Goal: Information Seeking & Learning: Learn about a topic

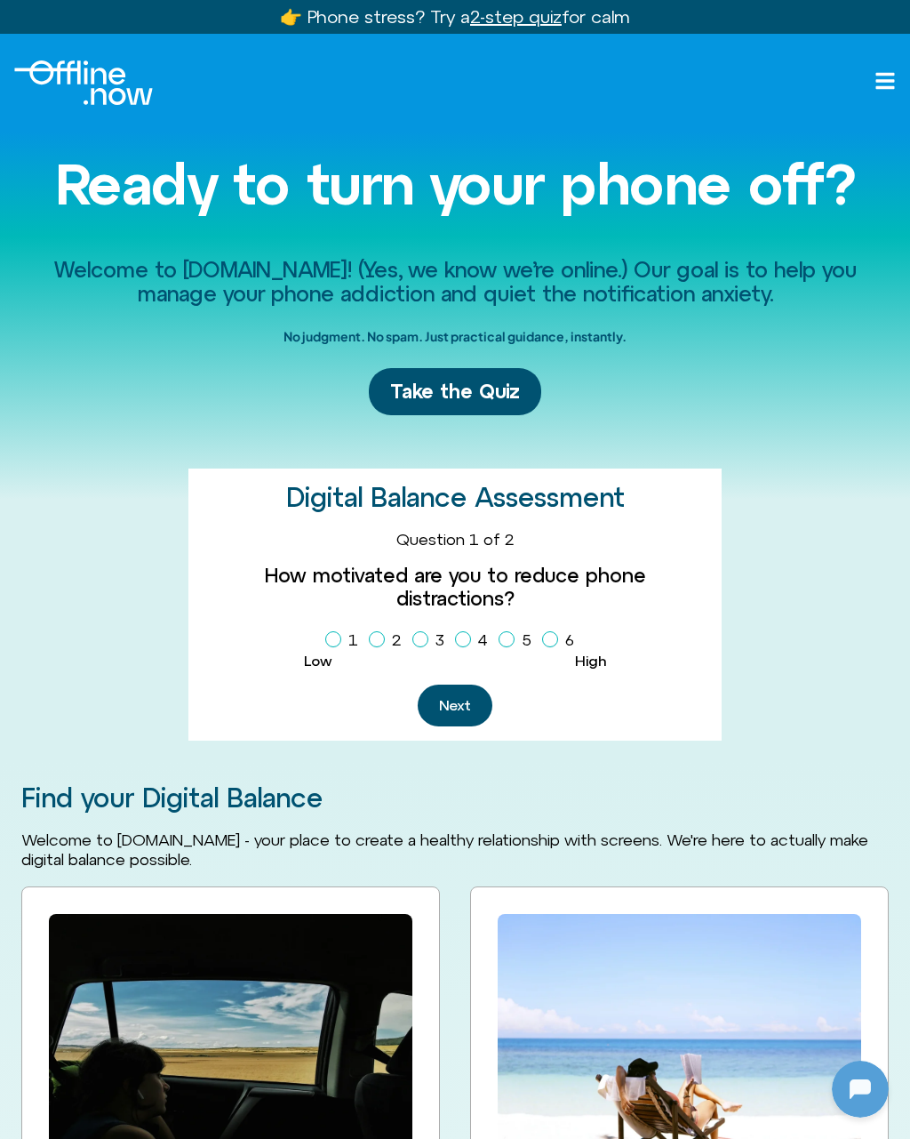
click at [69, 541] on div "Welcome to Offline.Now! (Yes, we know we’re online.) Our goal is to help you ma…" at bounding box center [455, 498] width 868 height 525
click at [34, 569] on div "Welcome to Offline.Now! (Yes, we know we’re online.) Our goal is to help you ma…" at bounding box center [455, 498] width 868 height 525
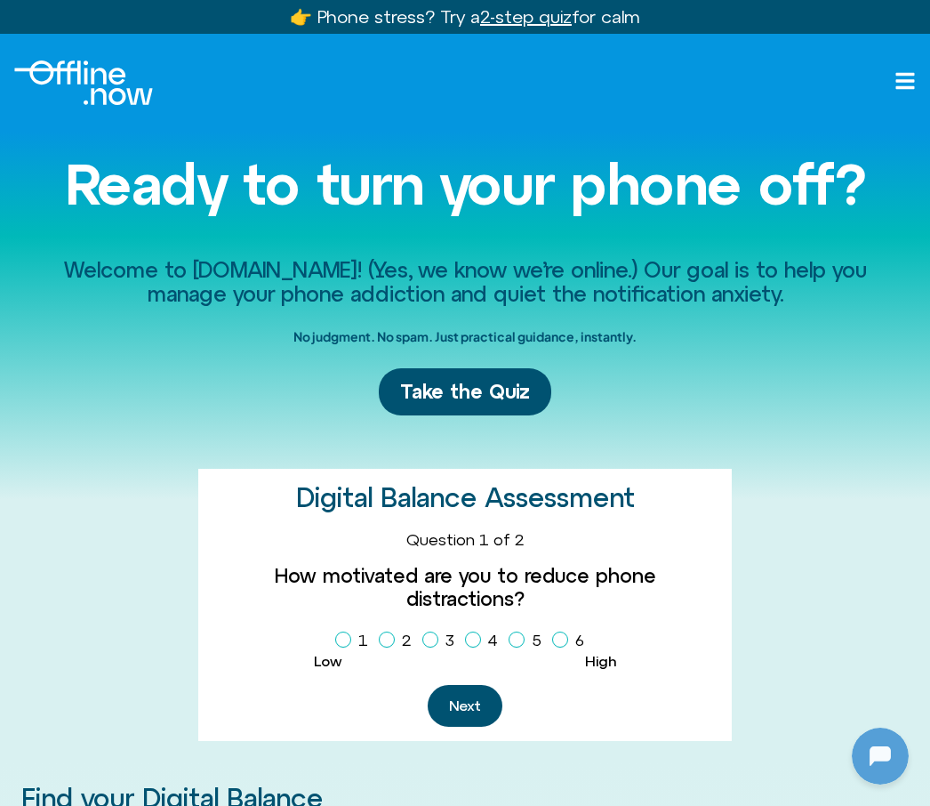
click at [351, 25] on link "👉 Phone stress? Try a 2-step quiz for calm" at bounding box center [465, 16] width 350 height 20
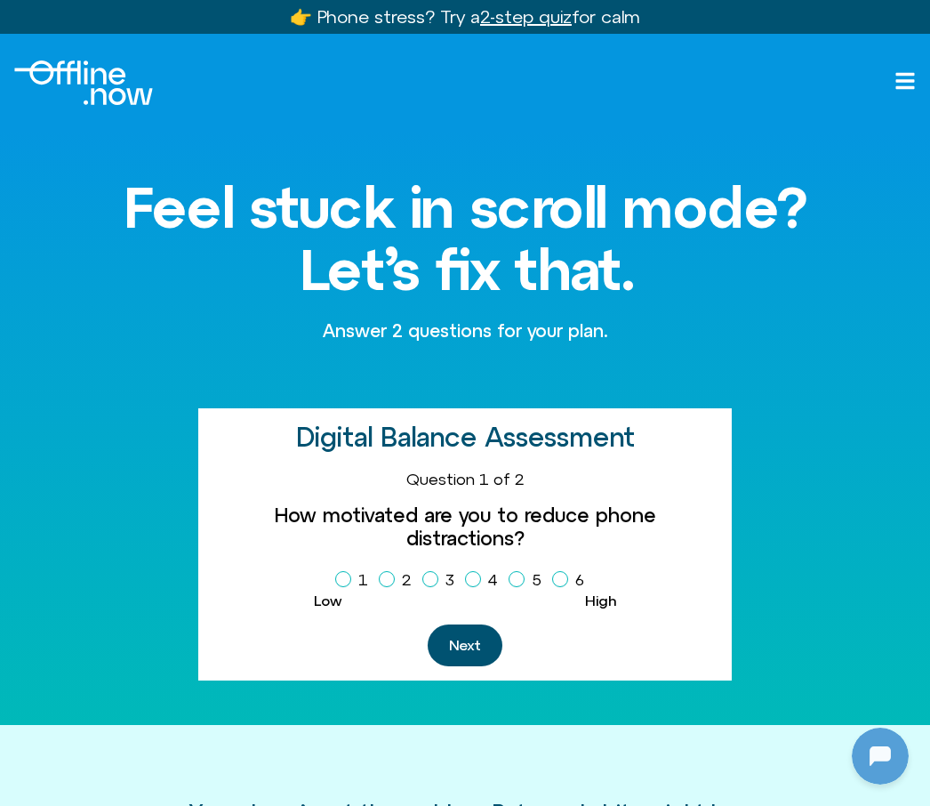
click at [653, 635] on div "Next" at bounding box center [464, 645] width 505 height 42
click at [473, 624] on button "Next" at bounding box center [465, 645] width 75 height 42
click at [910, 72] on icon "Open menu" at bounding box center [904, 80] width 21 height 21
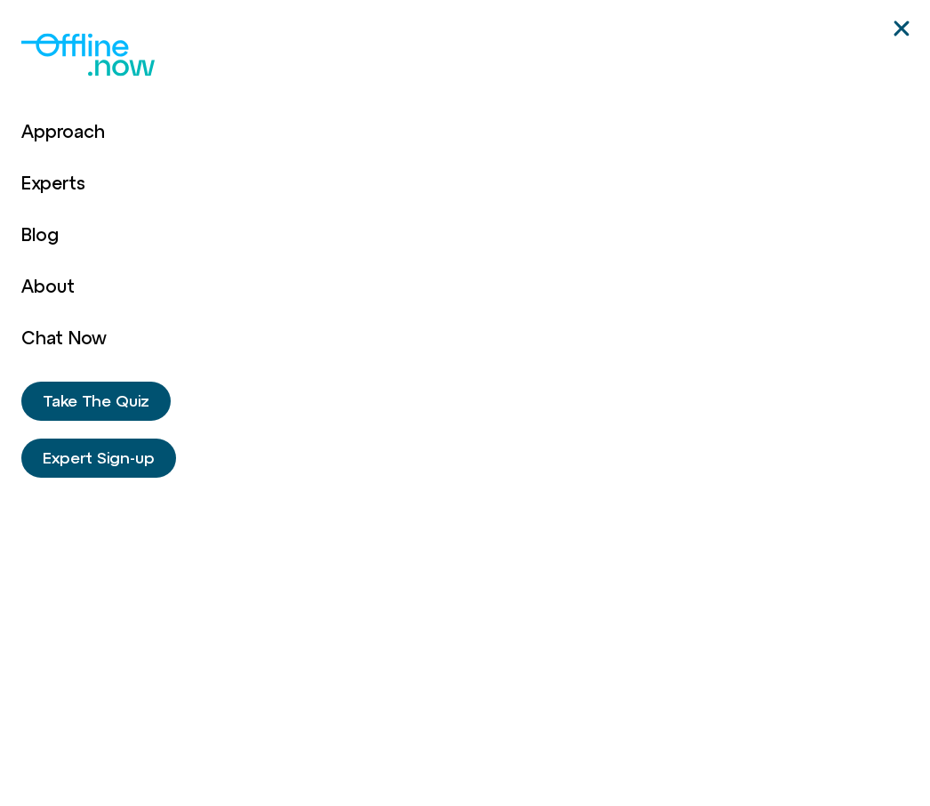
click at [900, 36] on icon "Close" at bounding box center [901, 28] width 21 height 21
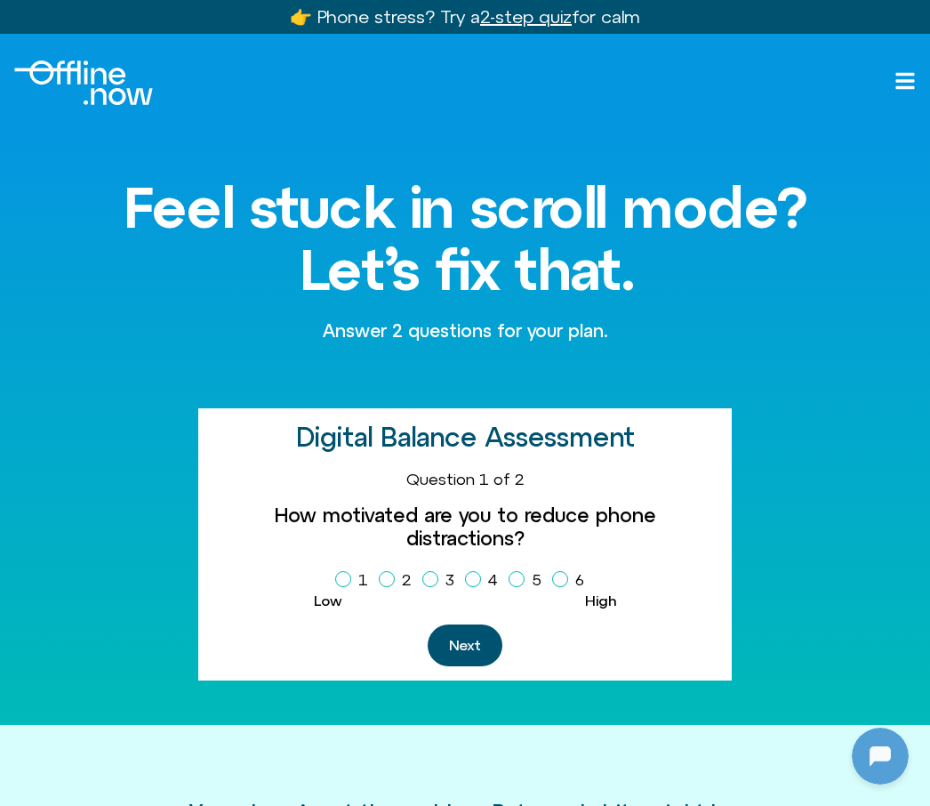
click at [907, 71] on icon "Open menu" at bounding box center [904, 80] width 21 height 21
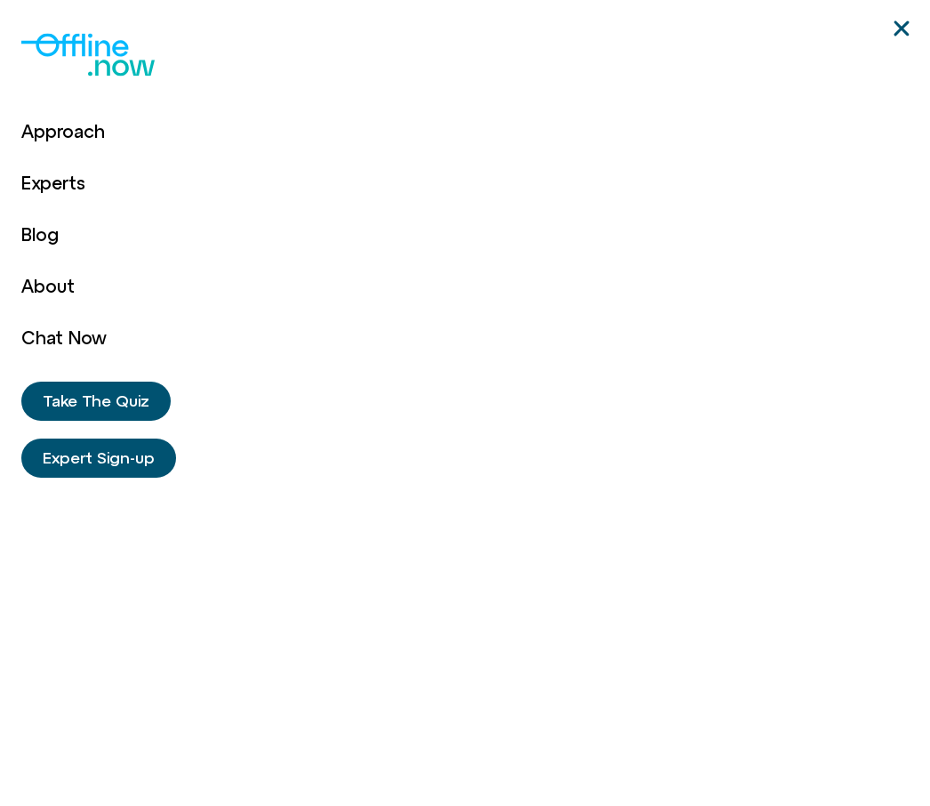
click at [918, 7] on div "Approach Experts Blog About Chat Now Approach Experts Blog About Chat Now Take …" at bounding box center [465, 403] width 930 height 806
click at [908, 19] on icon "Close" at bounding box center [901, 28] width 21 height 21
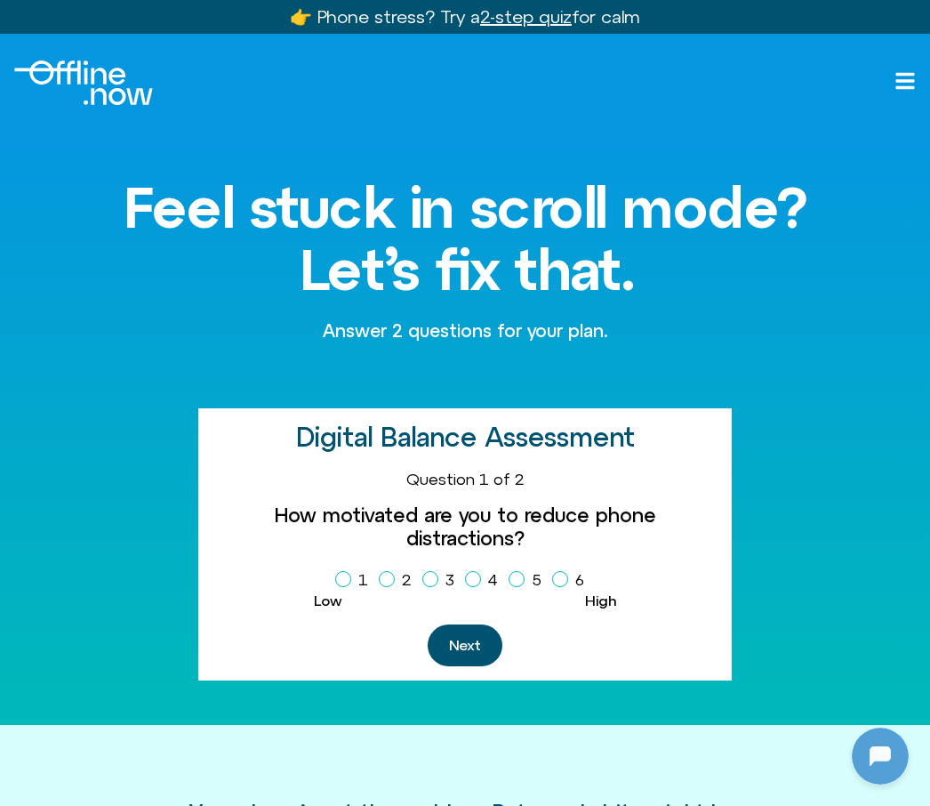
click at [466, 624] on button "Next" at bounding box center [465, 645] width 75 height 42
click at [472, 640] on button "Next" at bounding box center [465, 645] width 75 height 42
click at [891, 758] on div at bounding box center [880, 755] width 57 height 57
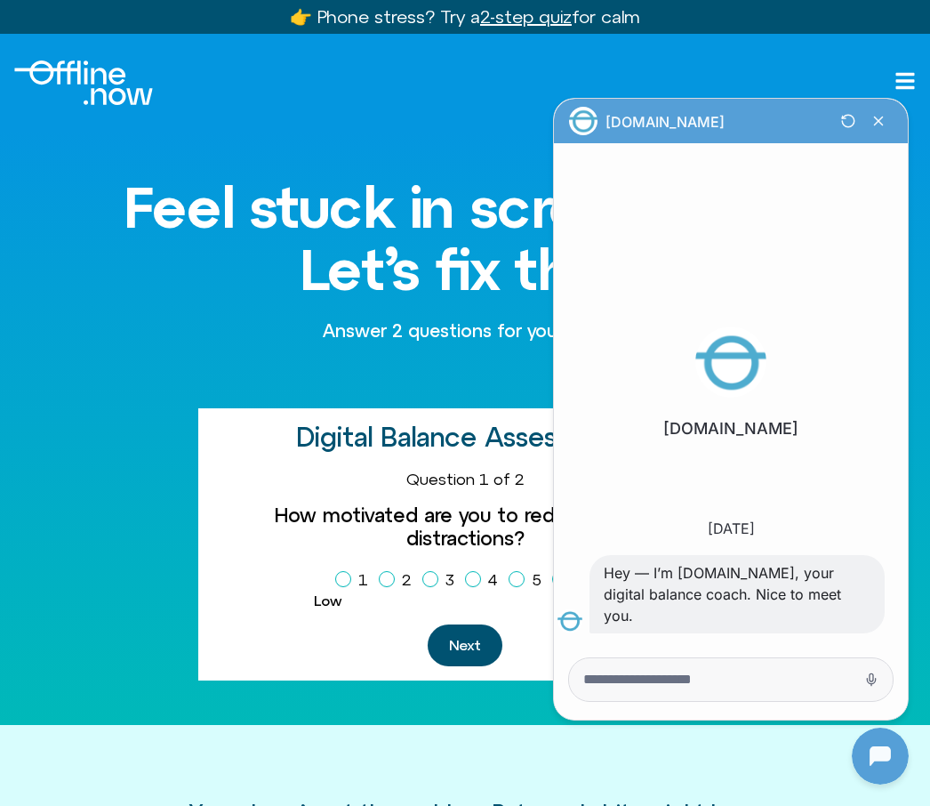
click at [874, 130] on icon "Close Chatbot Button" at bounding box center [878, 121] width 30 height 30
